Goal: Information Seeking & Learning: Find specific fact

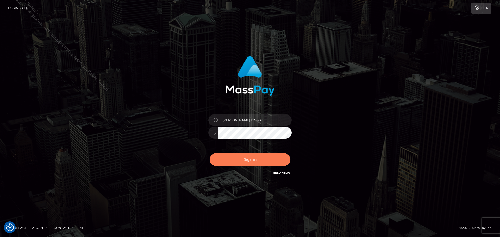
click at [262, 157] on button "Sign in" at bounding box center [250, 159] width 81 height 13
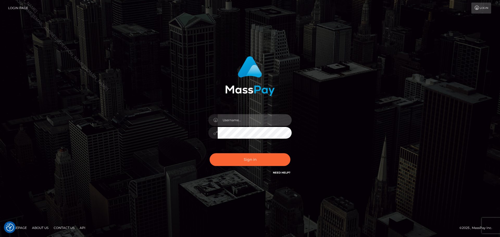
type input "David.B2Sprin"
click at [261, 153] on div "Sign in Need Help?" at bounding box center [250, 161] width 91 height 23
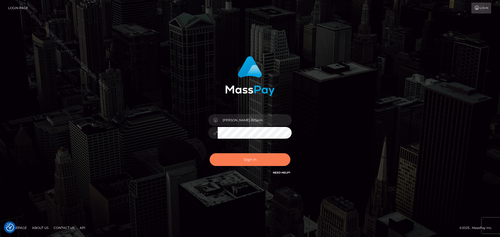
click at [265, 159] on button "Sign in" at bounding box center [250, 159] width 81 height 13
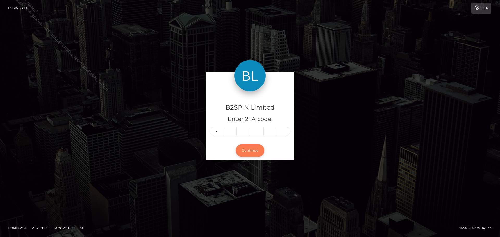
type input "1"
type input "9"
type input "6"
type input "2"
type input "3"
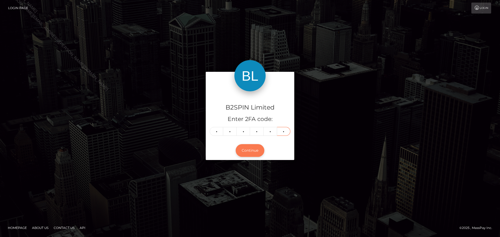
type input "3"
click at [255, 146] on button "Continue" at bounding box center [250, 150] width 29 height 13
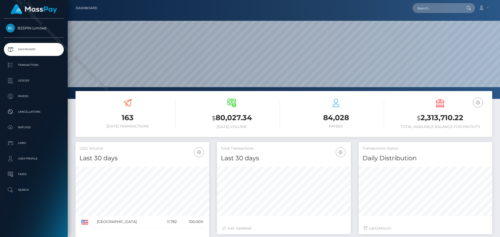
scroll to position [92, 134]
click at [49, 65] on p "Transactions" at bounding box center [34, 65] width 56 height 8
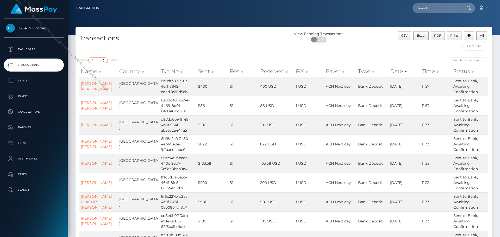
click at [95, 63] on select "10 25 50 100 250 500 1,000 3,500" at bounding box center [98, 60] width 20 height 6
select select "3500"
click at [89, 57] on select "10 25 50 100 250 500 1,000 3,500" at bounding box center [98, 60] width 20 height 6
click at [271, 31] on div "Transactions" at bounding box center [180, 42] width 208 height 22
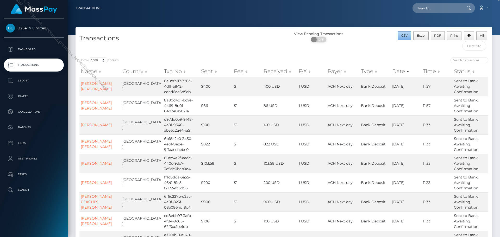
click at [407, 37] on span "CSV" at bounding box center [404, 36] width 7 height 4
click at [383, 40] on div "View Pending Transactions ON OFF" at bounding box center [336, 38] width 104 height 14
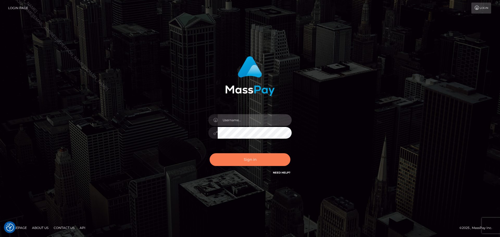
type input "David.B2Sprin"
click at [249, 158] on button "Sign in" at bounding box center [250, 159] width 81 height 13
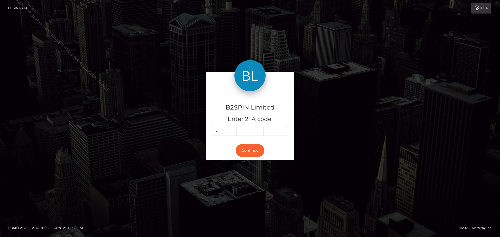
type input "6"
type input "5"
type input "0"
type input "6"
type input "8"
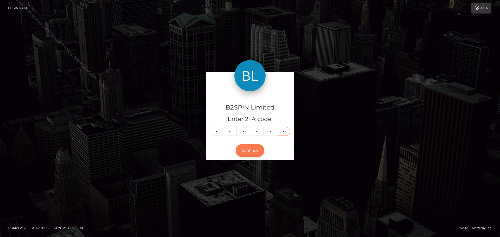
type input "6"
click at [260, 149] on button "Continue" at bounding box center [250, 150] width 29 height 13
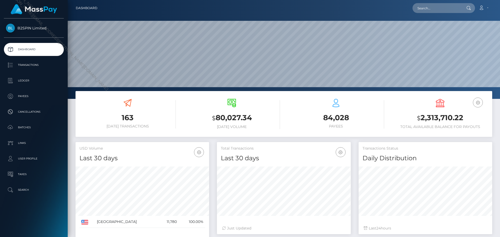
scroll to position [92, 134]
click at [436, 6] on input "text" at bounding box center [437, 8] width 49 height 10
paste input "3698167"
click at [443, 9] on input "3698167" at bounding box center [437, 8] width 49 height 10
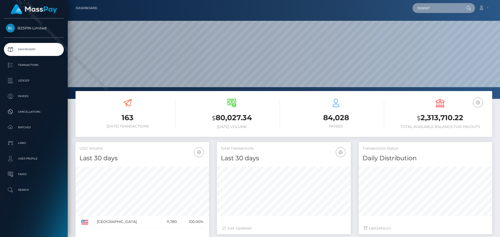
click at [443, 9] on input "3698167" at bounding box center [437, 8] width 49 height 10
paste input "216796687"
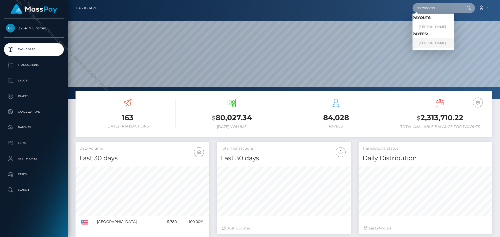
type input "2167966877"
click at [443, 42] on link "[PERSON_NAME]" at bounding box center [434, 43] width 42 height 10
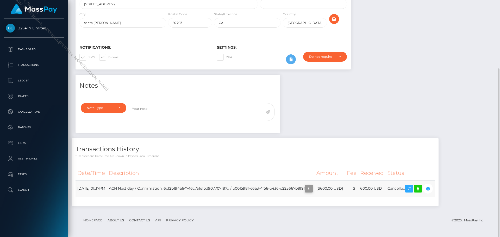
scroll to position [63, 134]
click at [312, 188] on icon "button" at bounding box center [309, 189] width 6 height 7
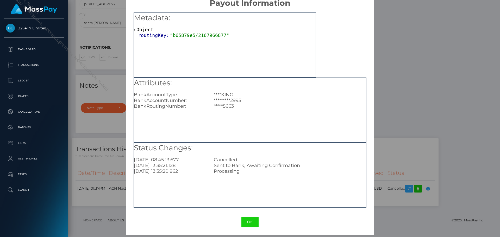
scroll to position [10, 0]
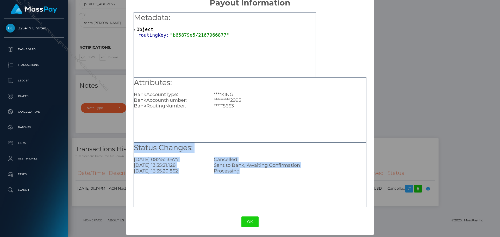
drag, startPoint x: 251, startPoint y: 174, endPoint x: 131, endPoint y: 148, distance: 123.0
click at [131, 148] on div "Metadata: Object routingKey: "b65879e5/2167966877" Attributes: BankAccountType:…" at bounding box center [250, 108] width 248 height 201
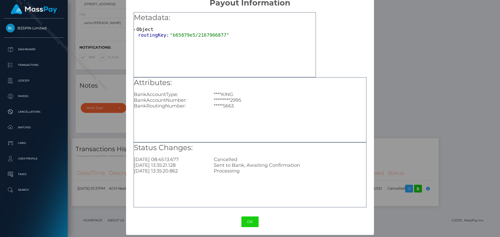
click at [343, 21] on div "Metadata: Object routingKey: "b65879e5/2167966877" Attributes: BankAccountType:…" at bounding box center [250, 108] width 248 height 201
click at [243, 224] on button "OK" at bounding box center [250, 222] width 17 height 11
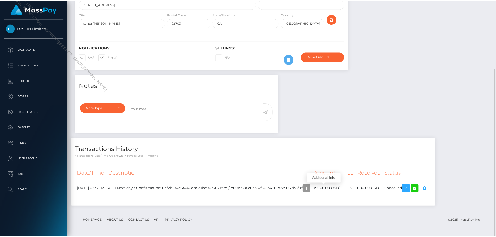
scroll to position [0, 0]
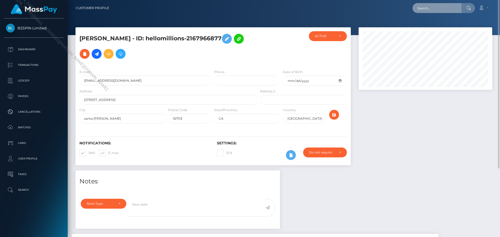
click at [437, 8] on input "text" at bounding box center [437, 8] width 49 height 10
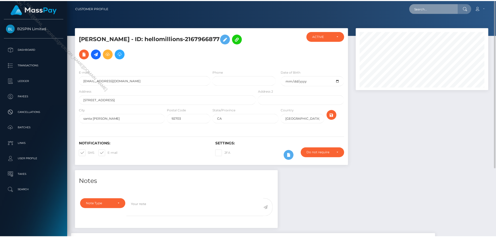
scroll to position [63, 133]
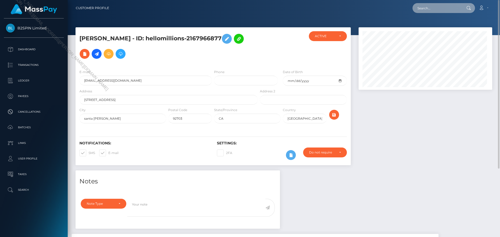
click at [437, 8] on input "text" at bounding box center [437, 8] width 49 height 10
paste input "2167067796"
type input "2167067796"
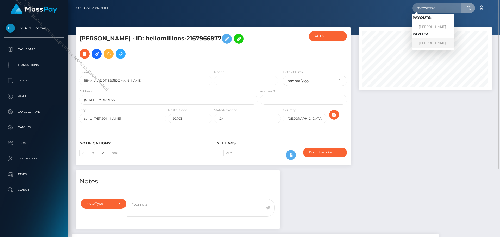
click at [431, 44] on link "SHARMEEN NICOLE TAYLOR" at bounding box center [434, 43] width 42 height 10
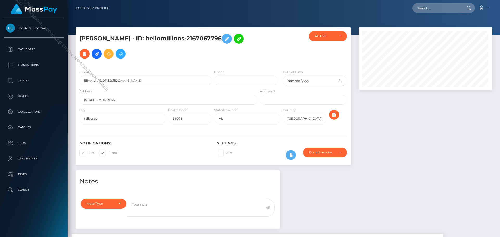
scroll to position [63, 134]
click at [459, 171] on div "Notes Note Type Compliance Clear Compliance General Note Type" at bounding box center [284, 239] width 425 height 137
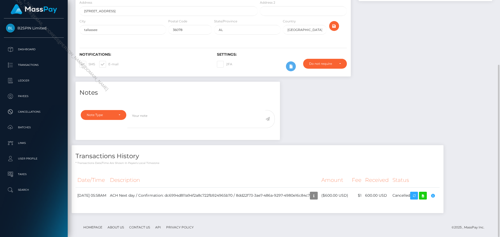
click at [351, 220] on footer "Homepage About Us Contact Us API Privacy Policy © 2025 , MassPay Inc." at bounding box center [284, 228] width 417 height 18
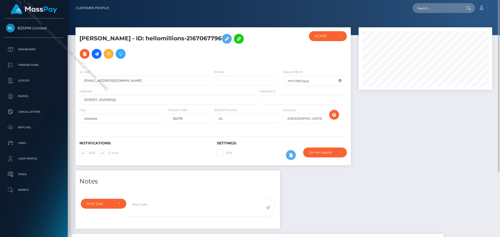
click at [406, 171] on div "Notes Note Type Compliance Clear Compliance General Note Type" at bounding box center [284, 239] width 425 height 137
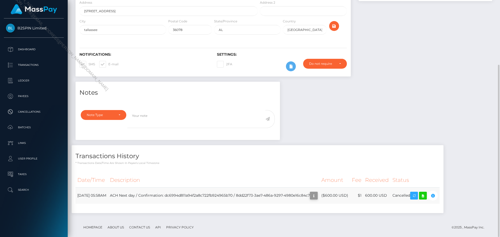
scroll to position [63, 134]
click at [317, 193] on icon "button" at bounding box center [314, 196] width 6 height 7
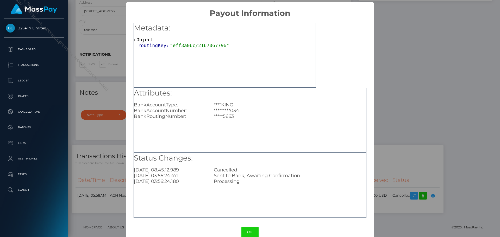
drag, startPoint x: 299, startPoint y: 35, endPoint x: 308, endPoint y: 61, distance: 27.0
click at [299, 34] on div "Metadata: Object routingKey: "eff3a06c/2167067796"" at bounding box center [225, 35] width 182 height 25
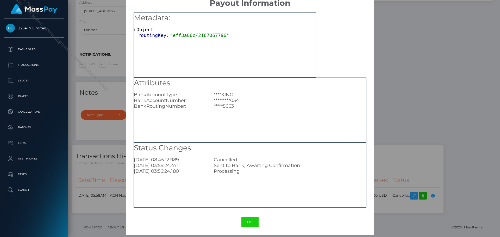
scroll to position [10, 0]
click at [252, 220] on button "OK" at bounding box center [250, 222] width 17 height 11
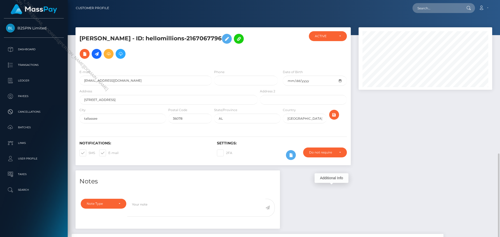
scroll to position [89, 0]
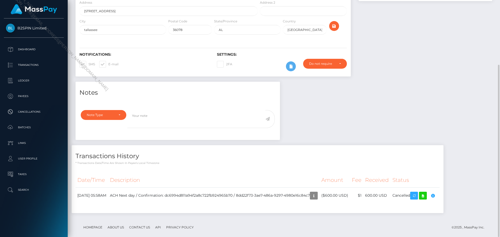
drag, startPoint x: 480, startPoint y: 77, endPoint x: 476, endPoint y: 74, distance: 5.1
click at [480, 82] on div "Notes Note Type Compliance Clear Compliance General Note Type" at bounding box center [284, 150] width 425 height 137
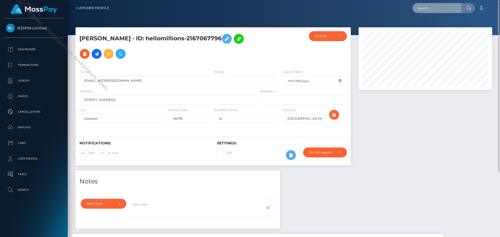
click at [432, 12] on input "text" at bounding box center [437, 8] width 49 height 10
paste input "736168361"
type input "736168361"
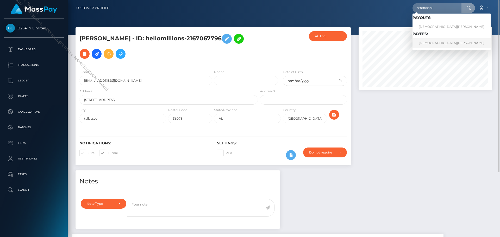
click at [427, 45] on link "JESUS MENDIETTA" at bounding box center [452, 43] width 78 height 10
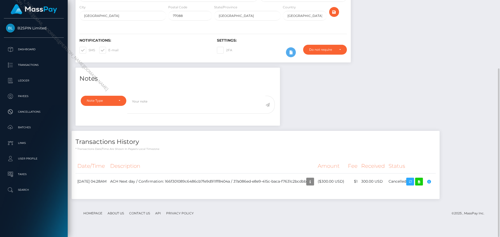
scroll to position [63, 134]
drag, startPoint x: 458, startPoint y: 115, endPoint x: 441, endPoint y: 128, distance: 21.5
click at [458, 115] on div "Notes Note Type Compliance Clear Compliance General Note Type" at bounding box center [284, 136] width 425 height 137
click at [313, 185] on icon "button" at bounding box center [310, 182] width 6 height 7
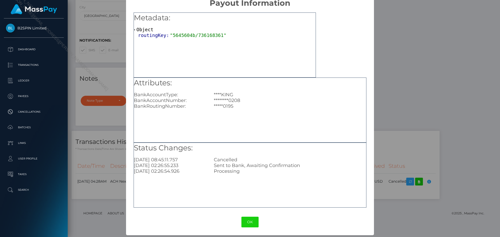
scroll to position [10, 0]
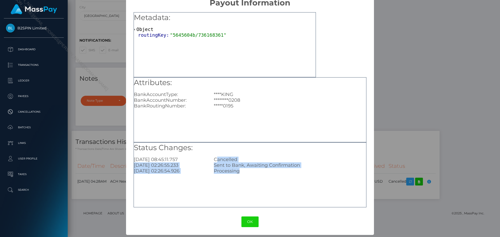
drag, startPoint x: 218, startPoint y: 161, endPoint x: 247, endPoint y: 178, distance: 33.6
click at [247, 178] on div "Status Changes: 2025-10-14 08:45:11.757 Cancelled 2025-10-09 02:26:55.233 Sent …" at bounding box center [250, 175] width 233 height 65
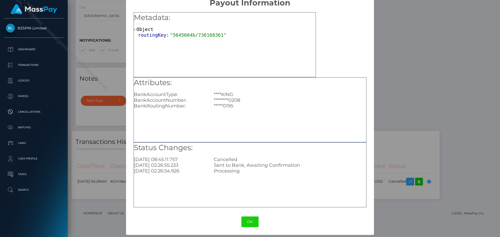
drag, startPoint x: 320, startPoint y: 28, endPoint x: 318, endPoint y: 32, distance: 4.6
click at [320, 28] on div "Metadata: Object routingKey: "5645604b/736168361" Attributes: BankAccountType: …" at bounding box center [250, 108] width 248 height 201
click at [250, 221] on button "OK" at bounding box center [250, 222] width 17 height 11
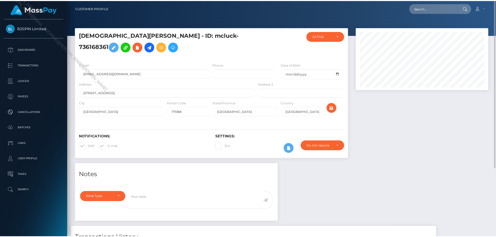
scroll to position [63, 133]
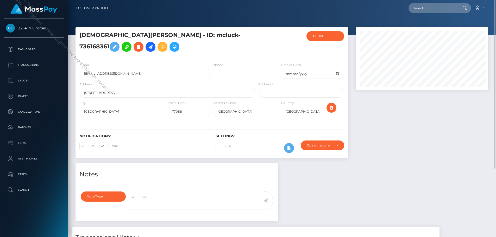
click at [435, 3] on div "Loading... Loading... Account Edit Profile Logout" at bounding box center [300, 8] width 375 height 11
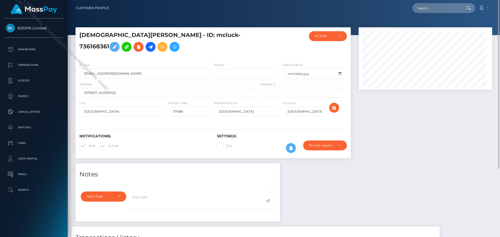
scroll to position [63, 134]
click at [436, 4] on input "text" at bounding box center [437, 8] width 49 height 10
paste input "2176027293"
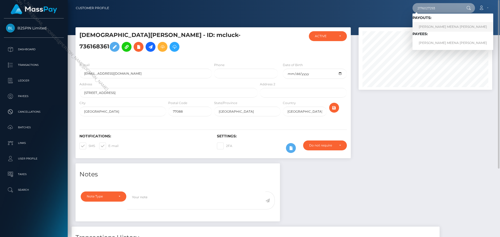
type input "2176027293"
click at [437, 28] on link "NADIRAH MEENA MALIKA GORDON" at bounding box center [453, 27] width 81 height 10
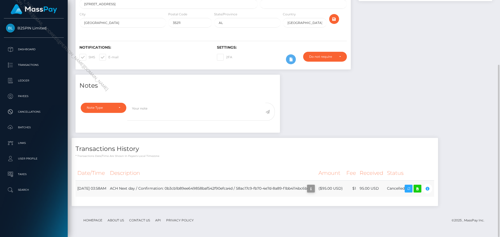
scroll to position [63, 134]
click at [314, 191] on icon "button" at bounding box center [311, 189] width 6 height 7
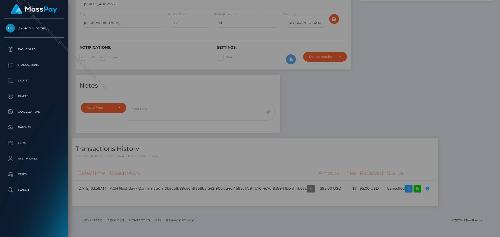
scroll to position [0, 0]
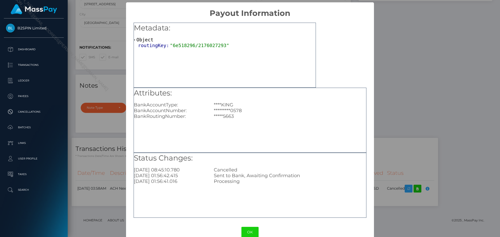
drag, startPoint x: 403, startPoint y: 23, endPoint x: 403, endPoint y: 0, distance: 22.9
click at [403, 23] on div "× Payout Information Metadata: Object routingKey: "6e518296/2176027293" Attribu…" at bounding box center [250, 118] width 500 height 237
